Goal: Check status: Check status

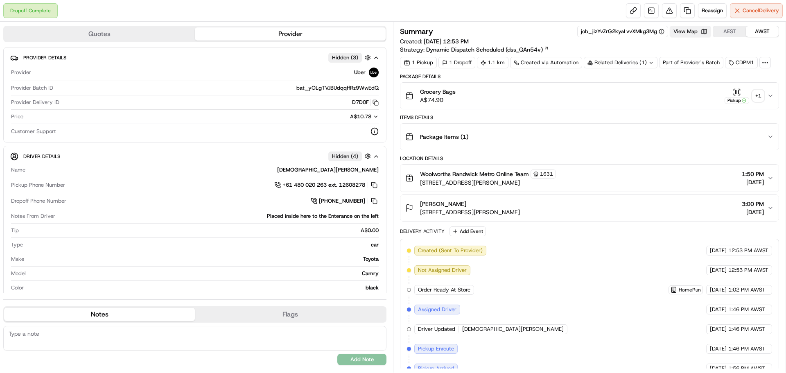
click at [700, 32] on button "View Map" at bounding box center [689, 31] width 41 height 11
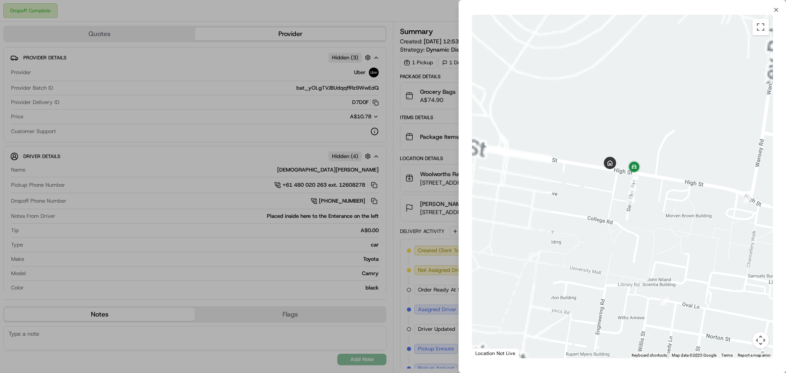
drag, startPoint x: 517, startPoint y: 122, endPoint x: 667, endPoint y: 263, distance: 205.8
click at [667, 263] on div at bounding box center [622, 186] width 301 height 343
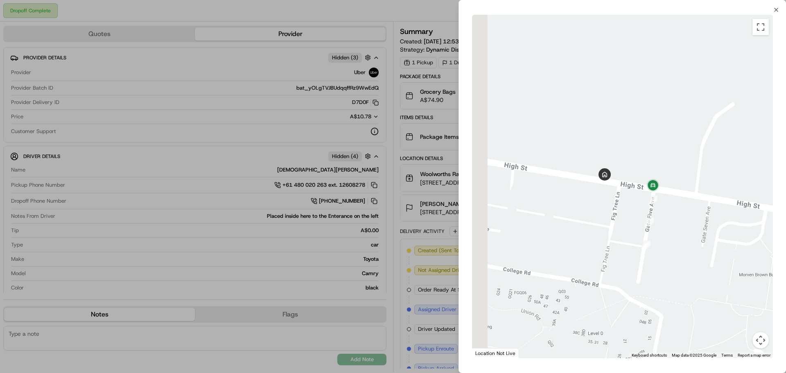
drag, startPoint x: 583, startPoint y: 190, endPoint x: 641, endPoint y: 266, distance: 94.8
click at [626, 276] on div at bounding box center [622, 186] width 301 height 343
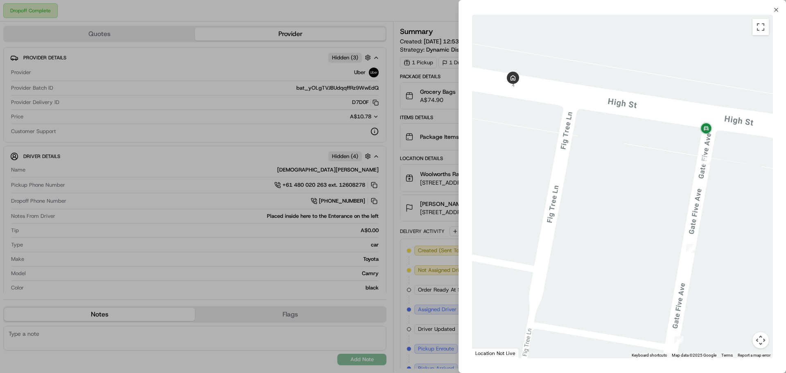
drag, startPoint x: 624, startPoint y: 228, endPoint x: 628, endPoint y: 263, distance: 34.9
click at [628, 263] on div at bounding box center [622, 186] width 301 height 343
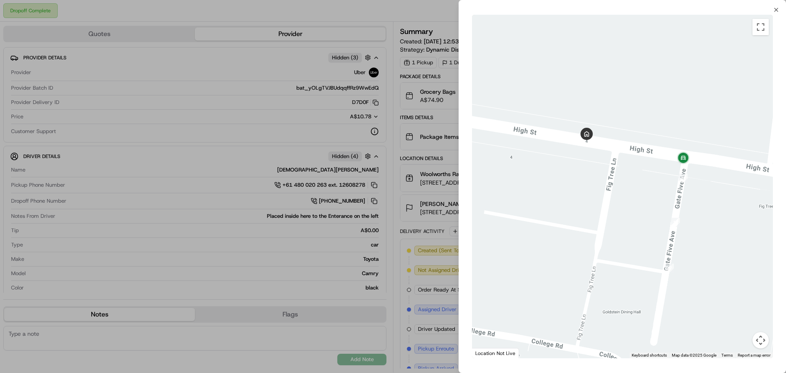
click at [775, 6] on div "Close ← Move left → Move right ↑ Move up ↓ Move down + Zoom in - Zoom out Home …" at bounding box center [621, 186] width 327 height 373
click at [776, 8] on icon "button" at bounding box center [775, 10] width 7 height 7
